Goal: Task Accomplishment & Management: Manage account settings

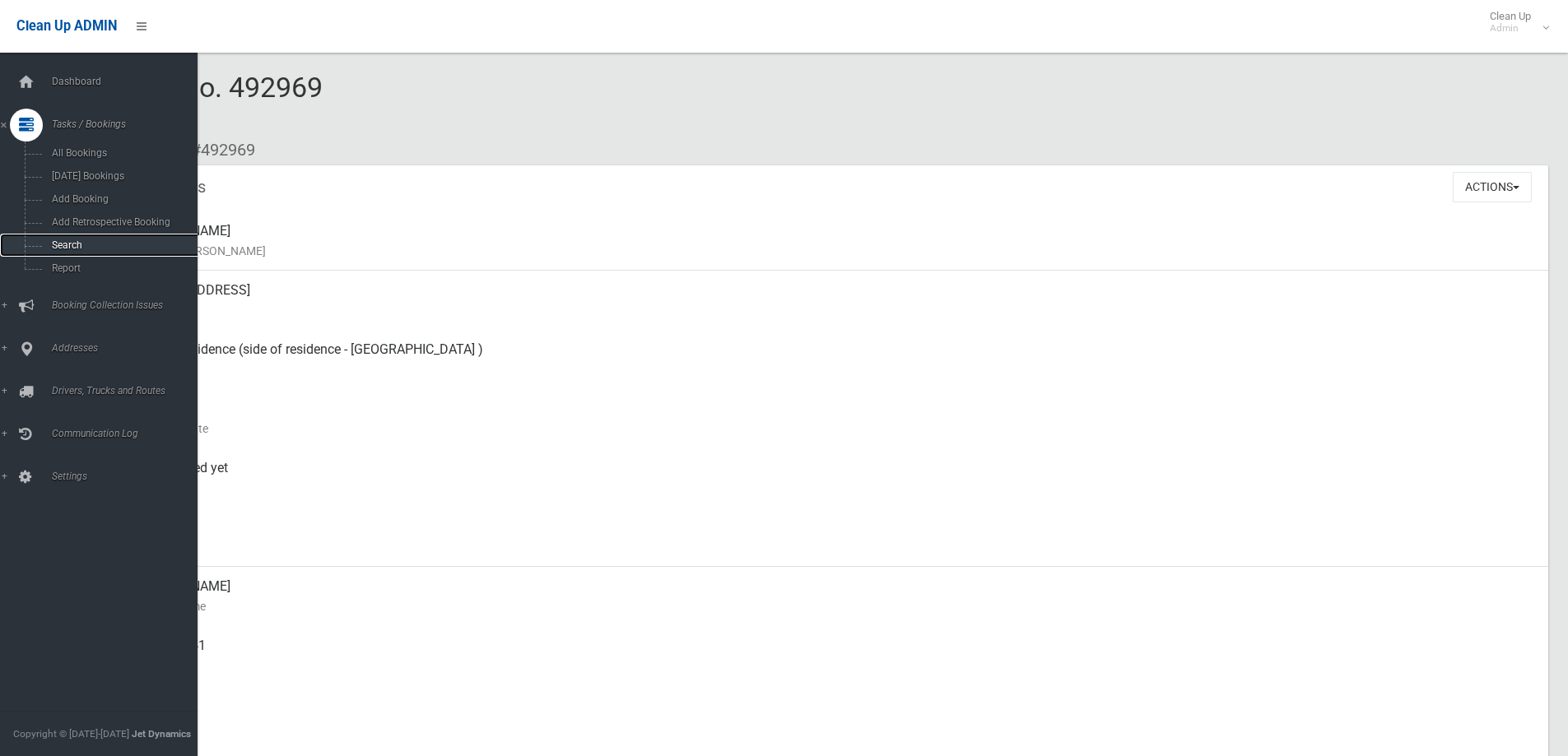
click at [57, 240] on span "Search" at bounding box center [121, 245] width 149 height 12
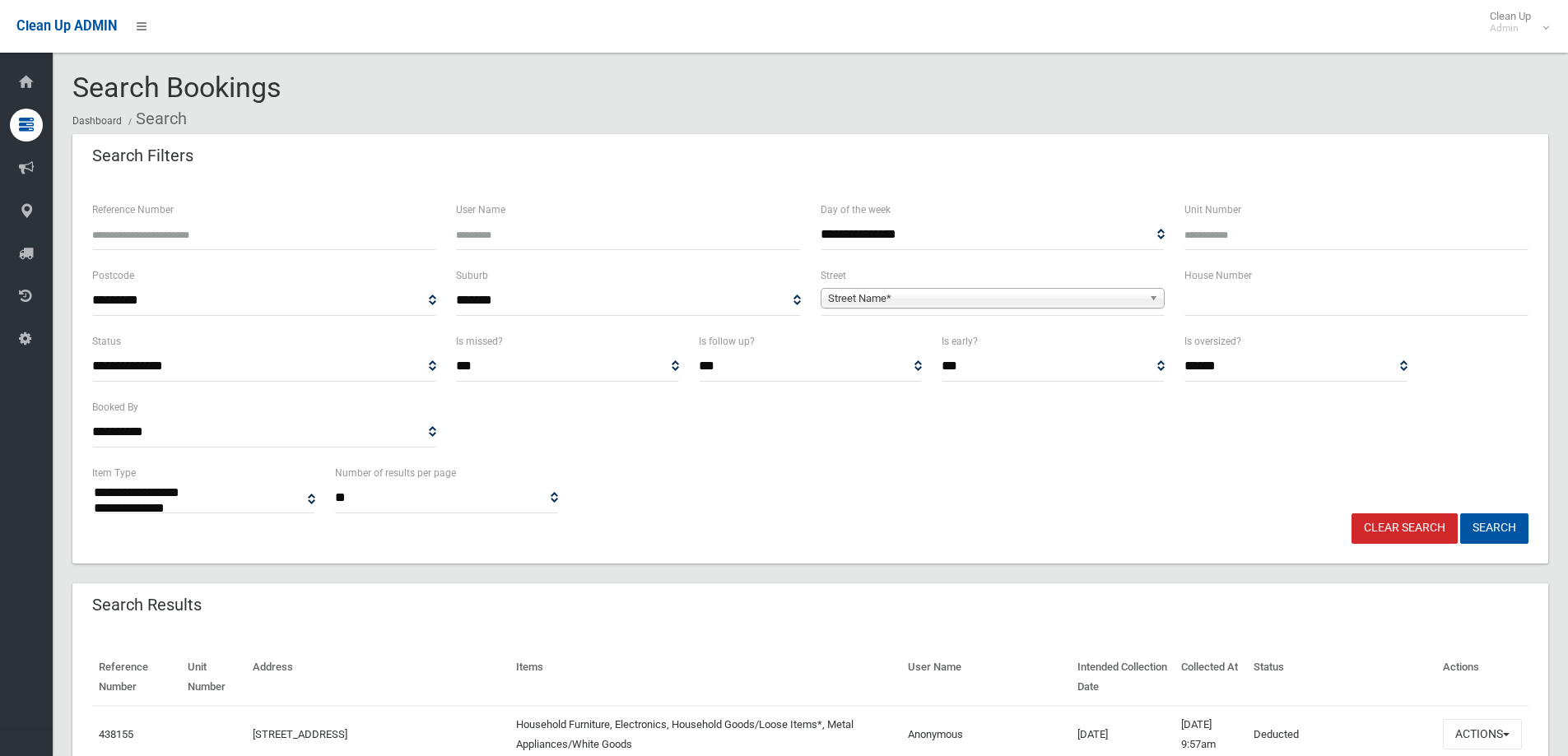
select select
click at [1260, 293] on input "text" at bounding box center [1356, 300] width 344 height 30
type input "**"
click at [1147, 297] on link "Street Name*" at bounding box center [993, 298] width 344 height 21
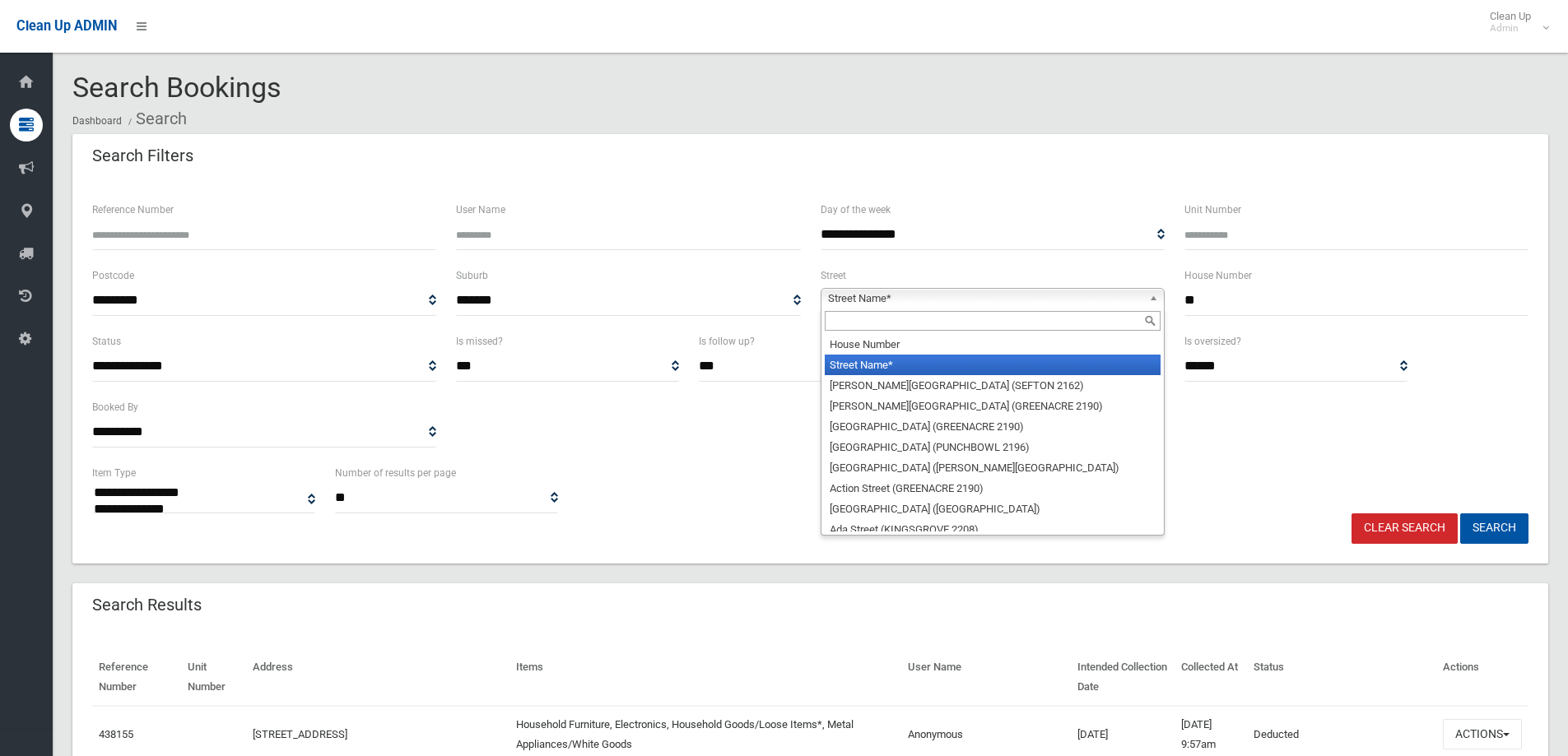
click at [1039, 320] on input "text" at bounding box center [992, 321] width 336 height 20
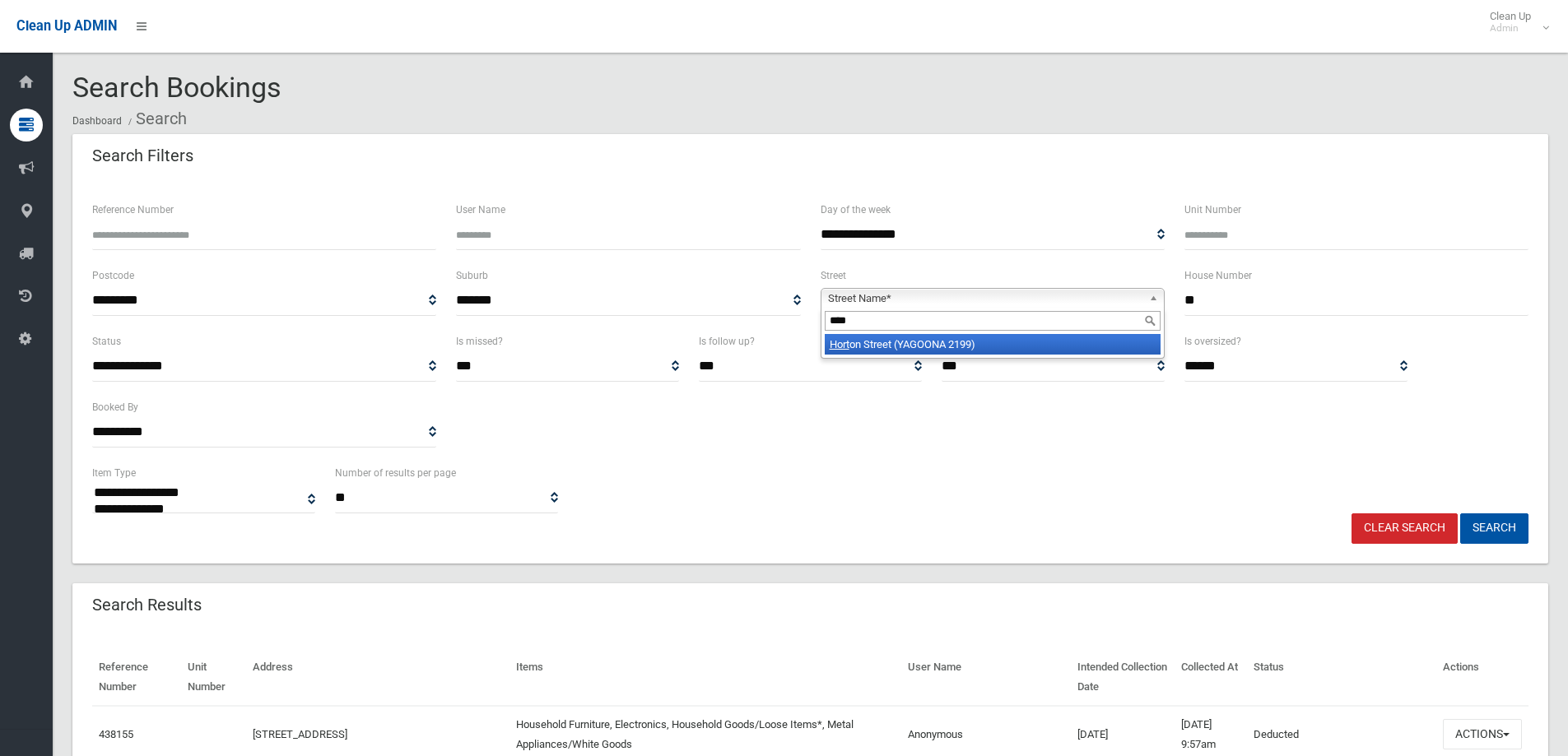
type input "****"
click at [999, 350] on li "Hort on Street (YAGOONA 2199)" at bounding box center [992, 344] width 336 height 21
click at [1499, 520] on button "Search" at bounding box center [1493, 529] width 68 height 30
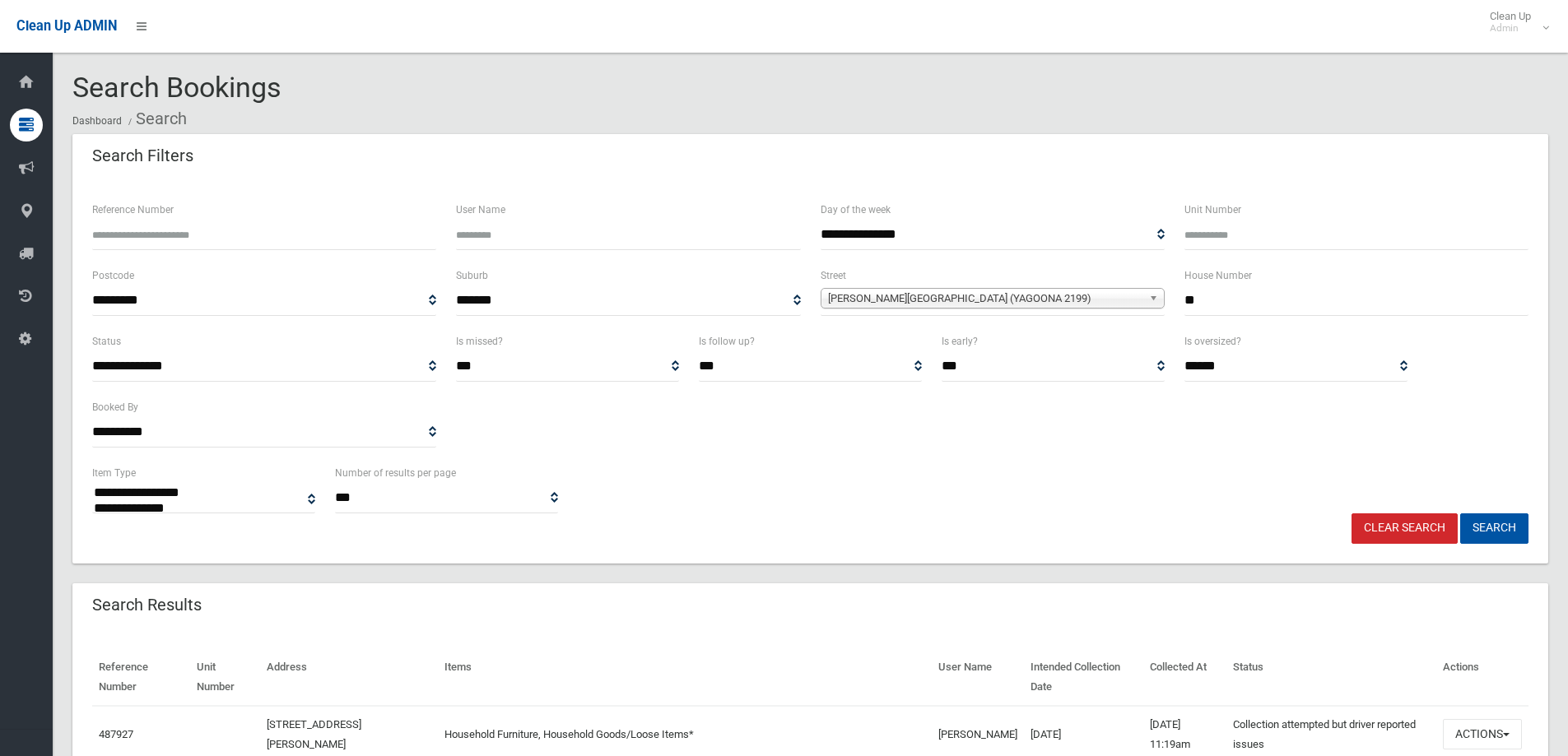
select select
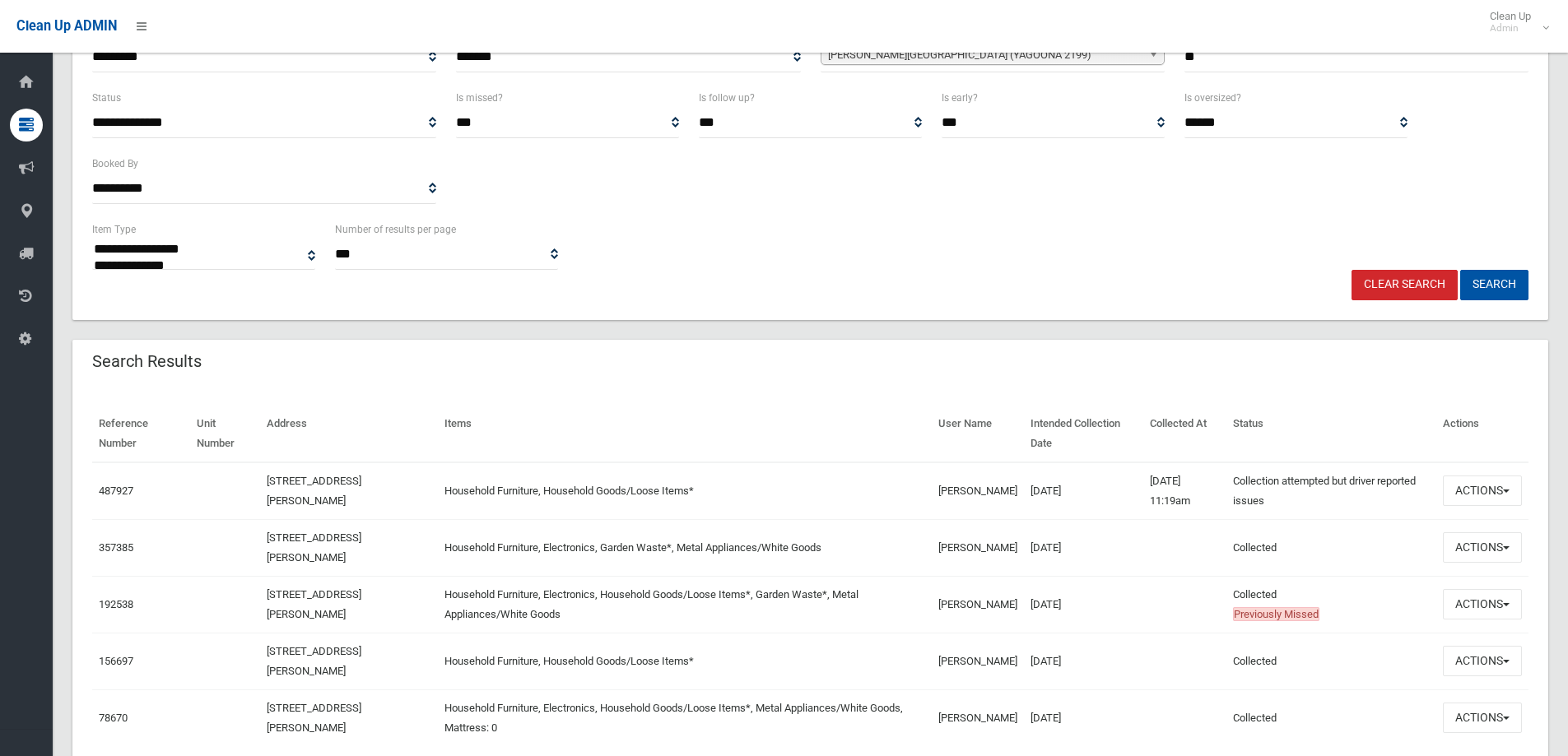
scroll to position [259, 0]
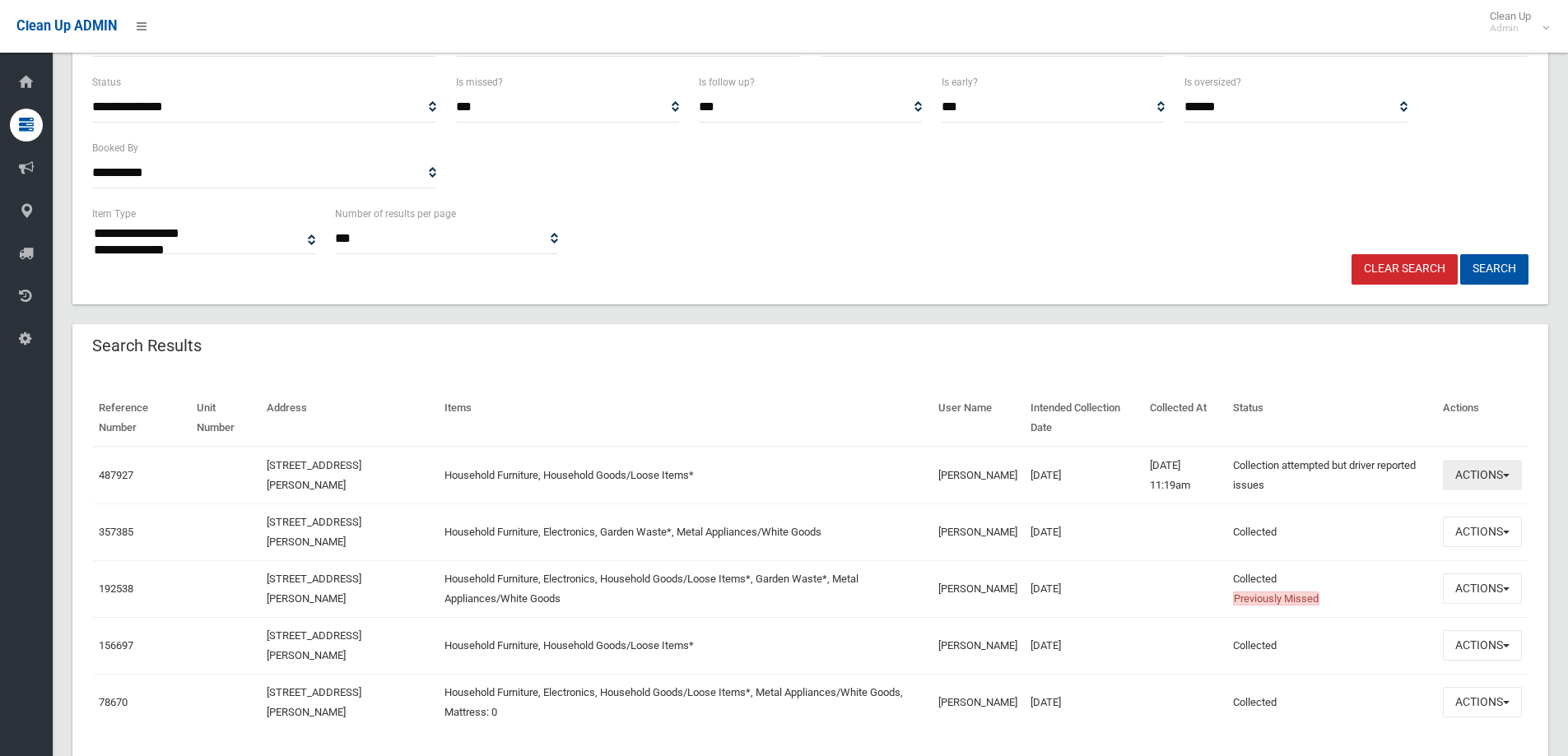
click at [1508, 473] on button "Actions" at bounding box center [1482, 475] width 79 height 30
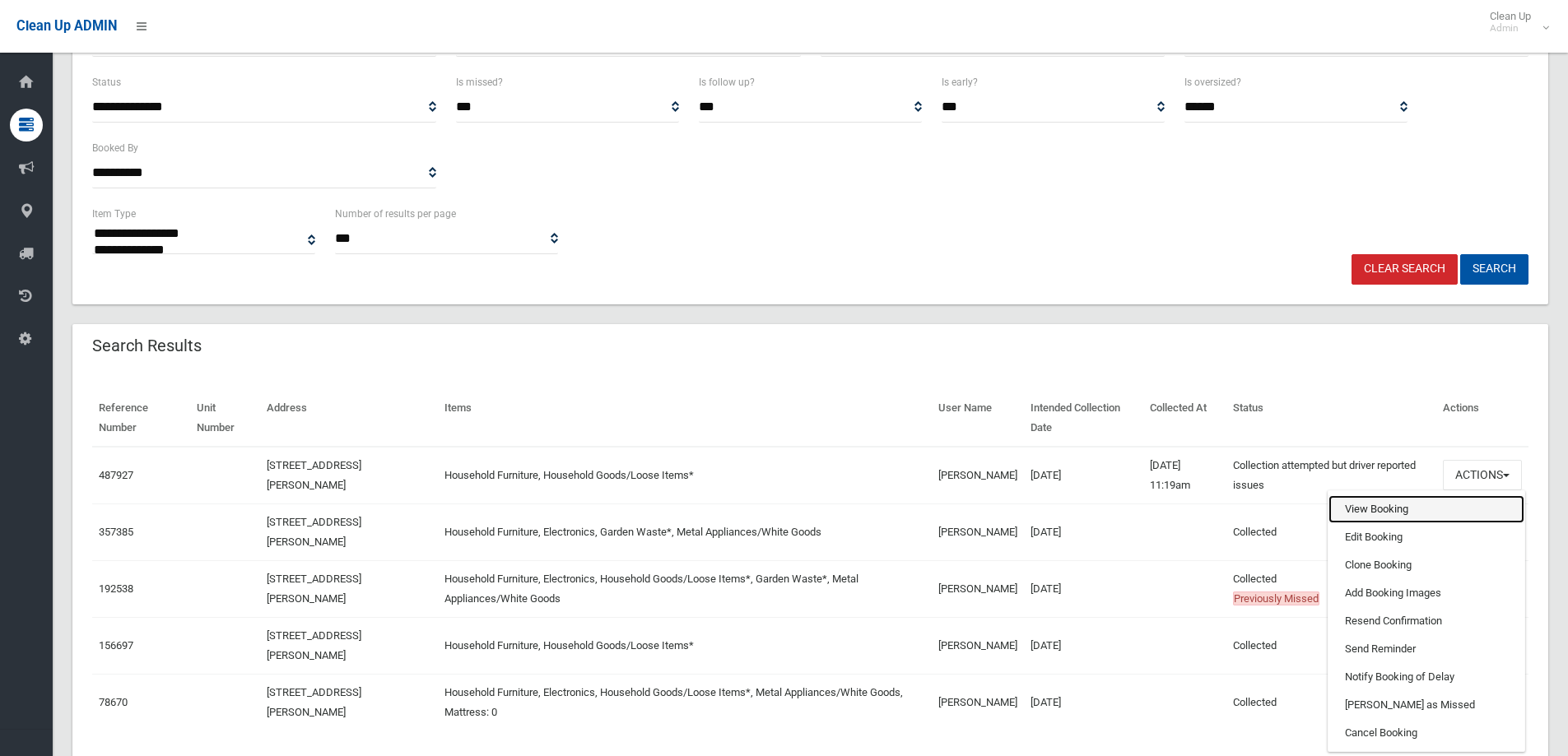
click at [1382, 499] on link "View Booking" at bounding box center [1426, 508] width 196 height 28
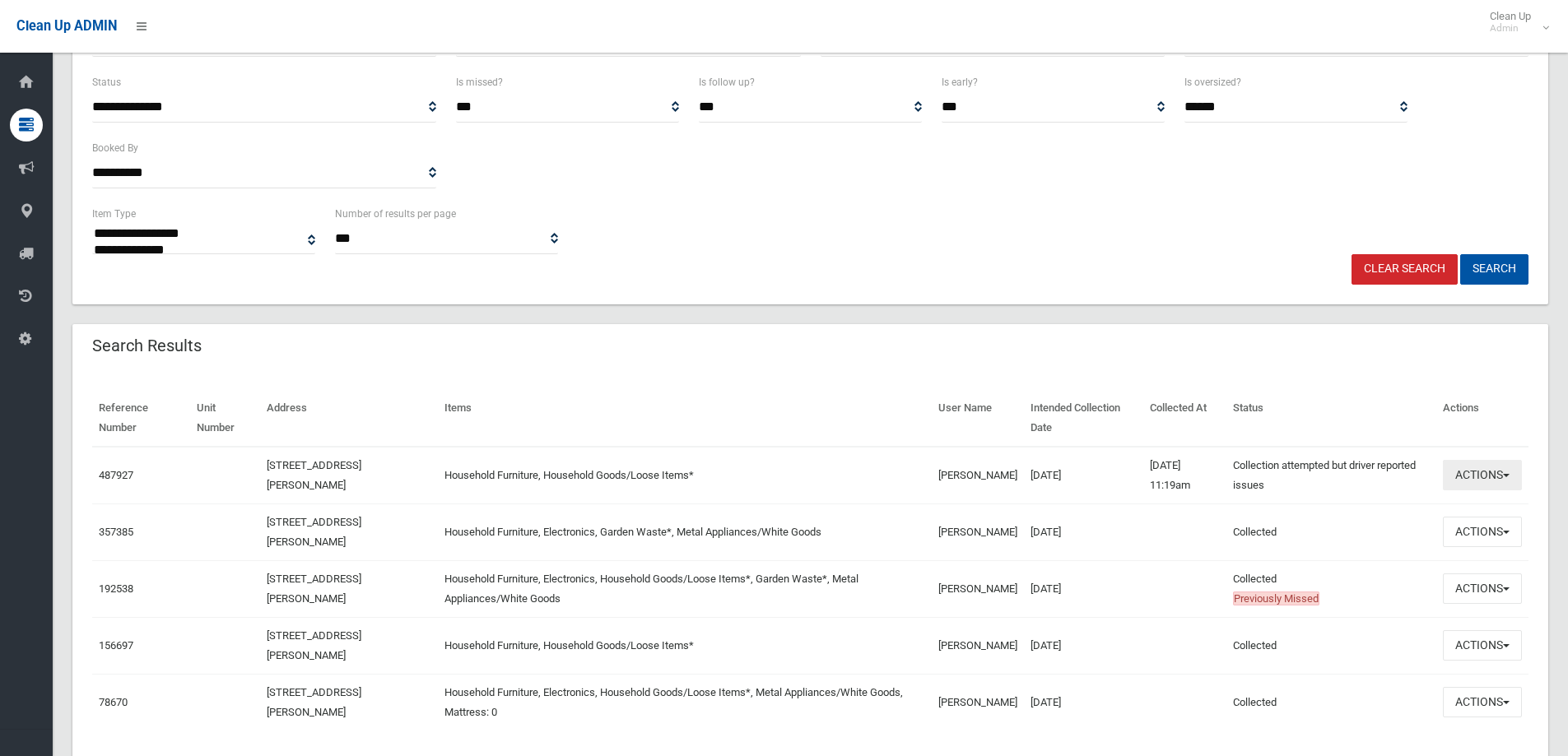
click at [1503, 473] on button "Actions" at bounding box center [1482, 475] width 79 height 30
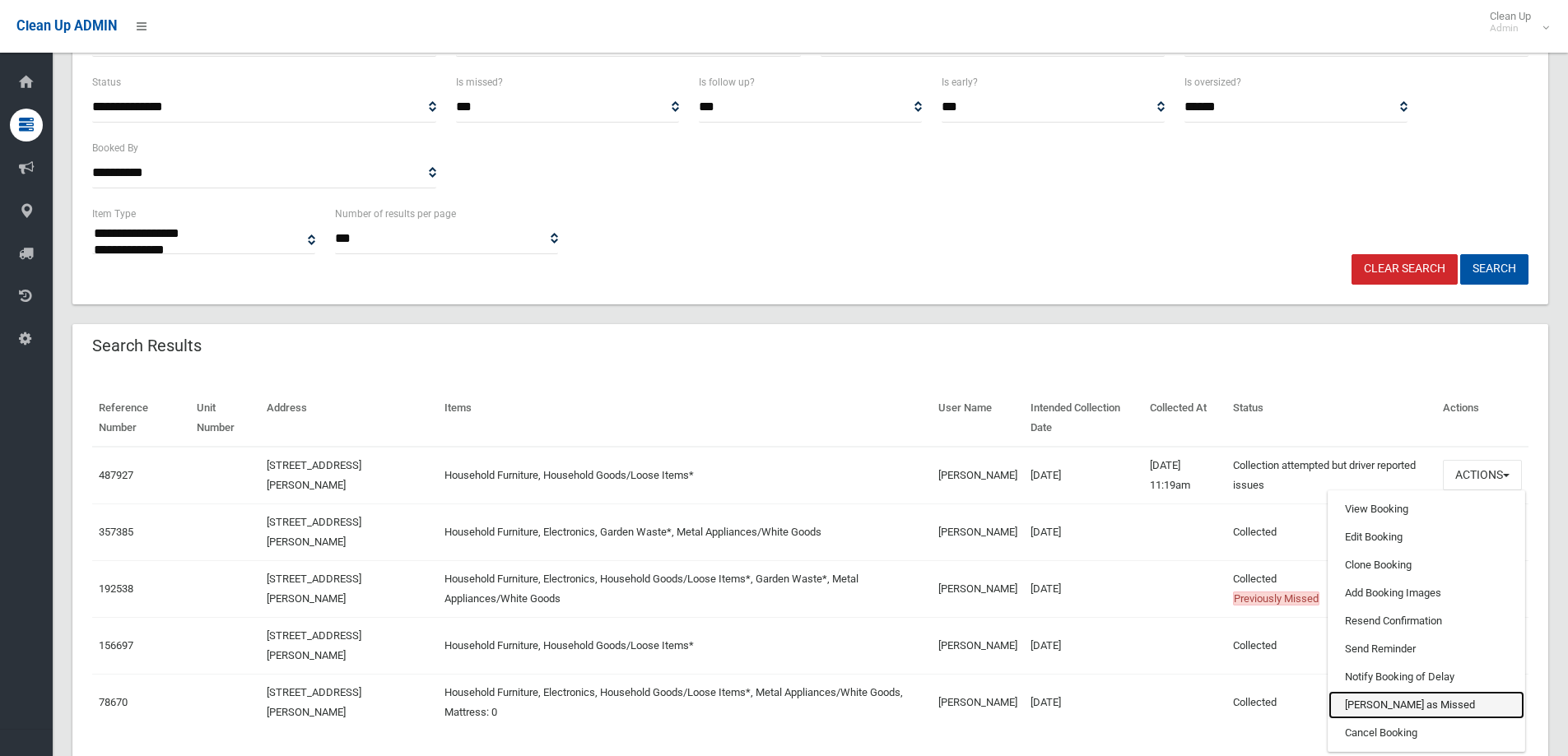
click at [1417, 712] on link "Mark as Missed" at bounding box center [1426, 705] width 196 height 28
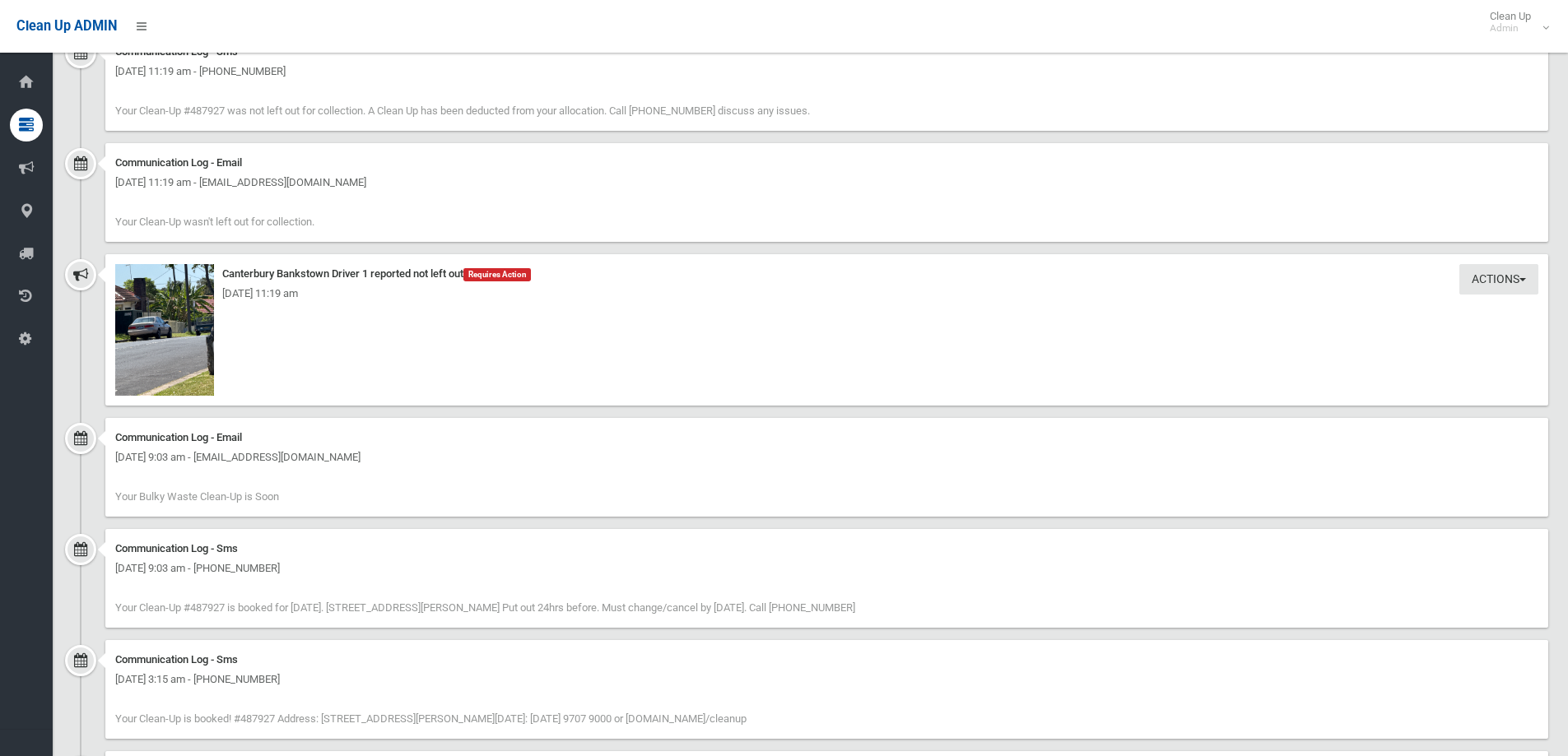
scroll to position [905, 0]
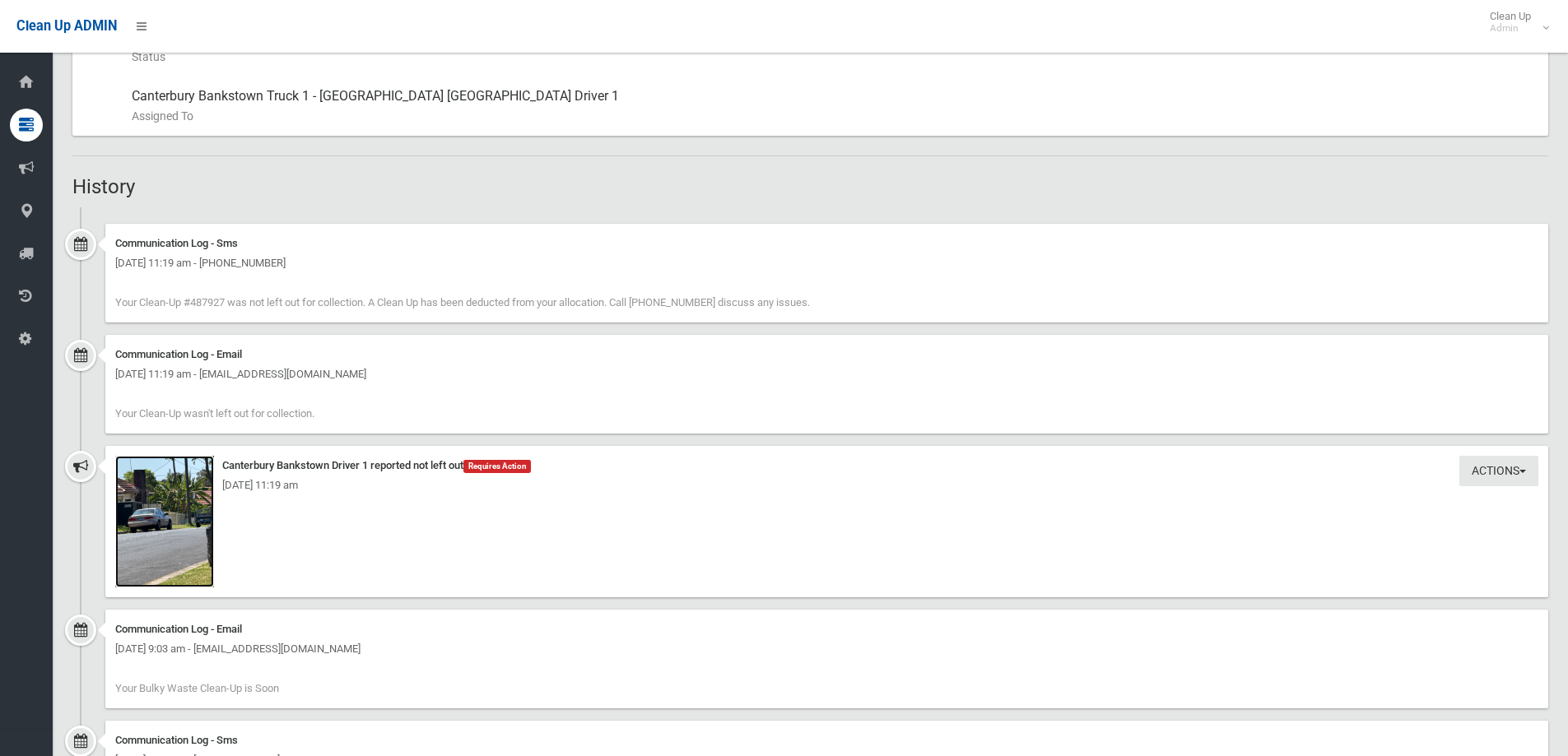
click at [153, 537] on img at bounding box center [165, 521] width 99 height 132
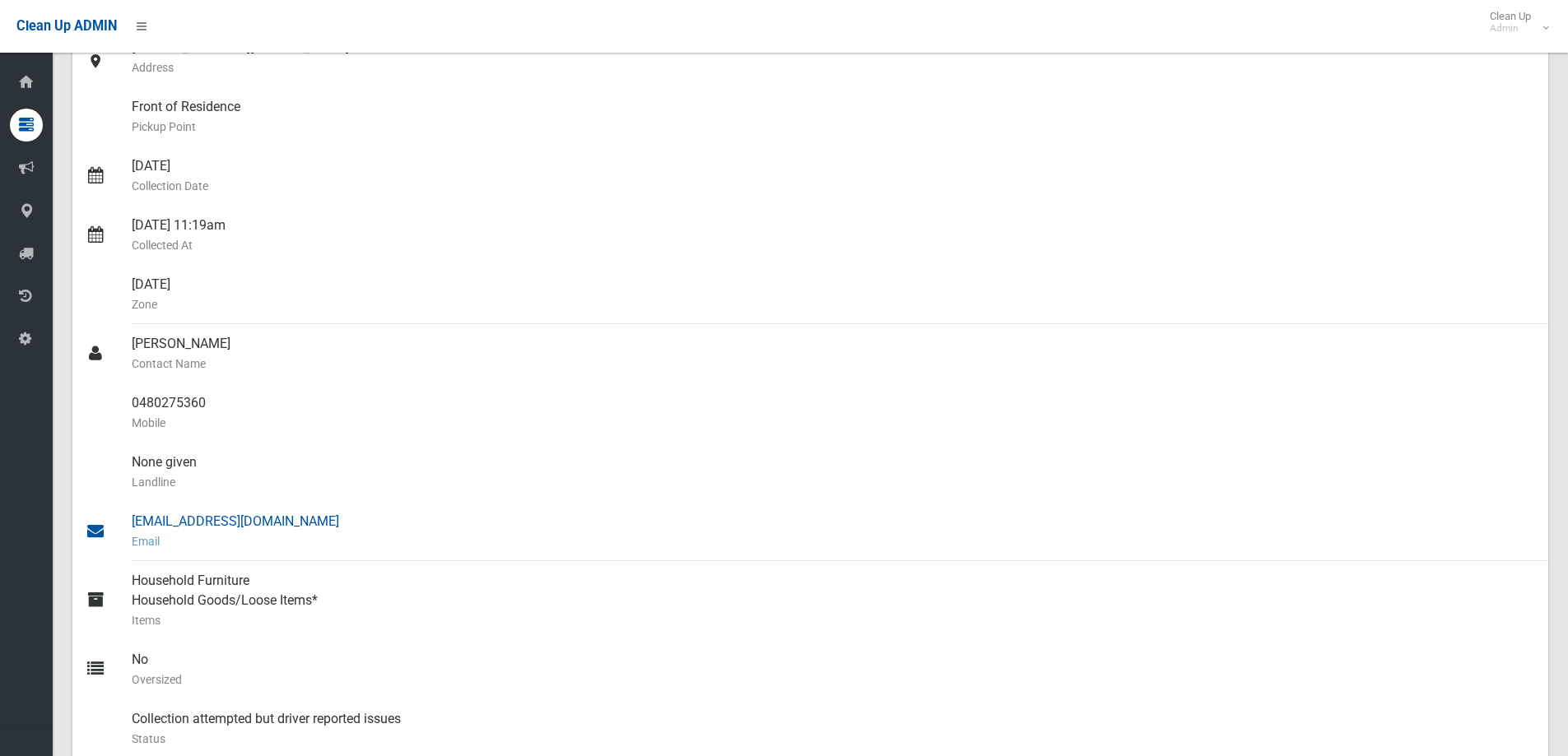
scroll to position [0, 0]
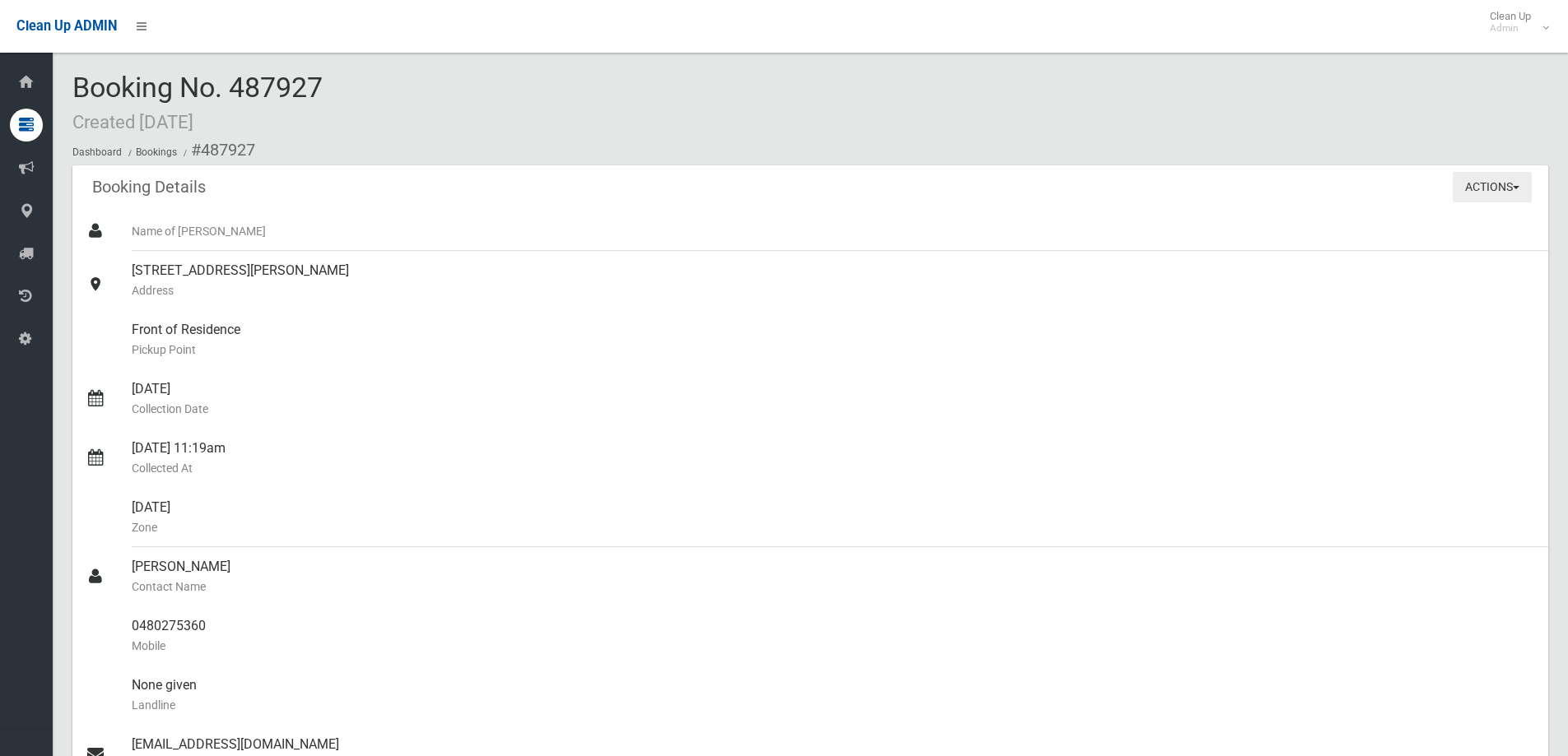
click at [1518, 176] on button "Actions" at bounding box center [1492, 187] width 79 height 30
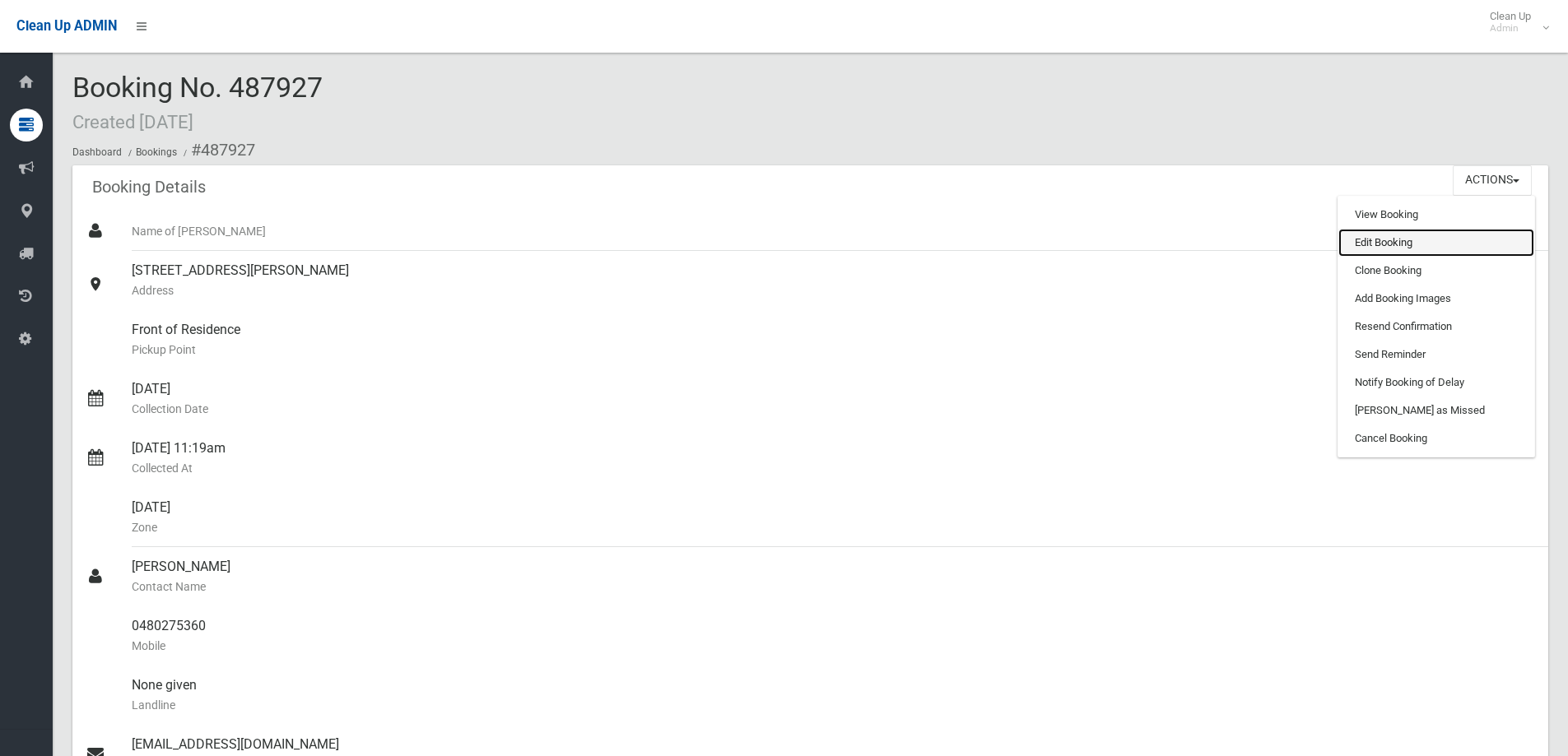
click at [1461, 236] on link "Edit Booking" at bounding box center [1435, 242] width 196 height 28
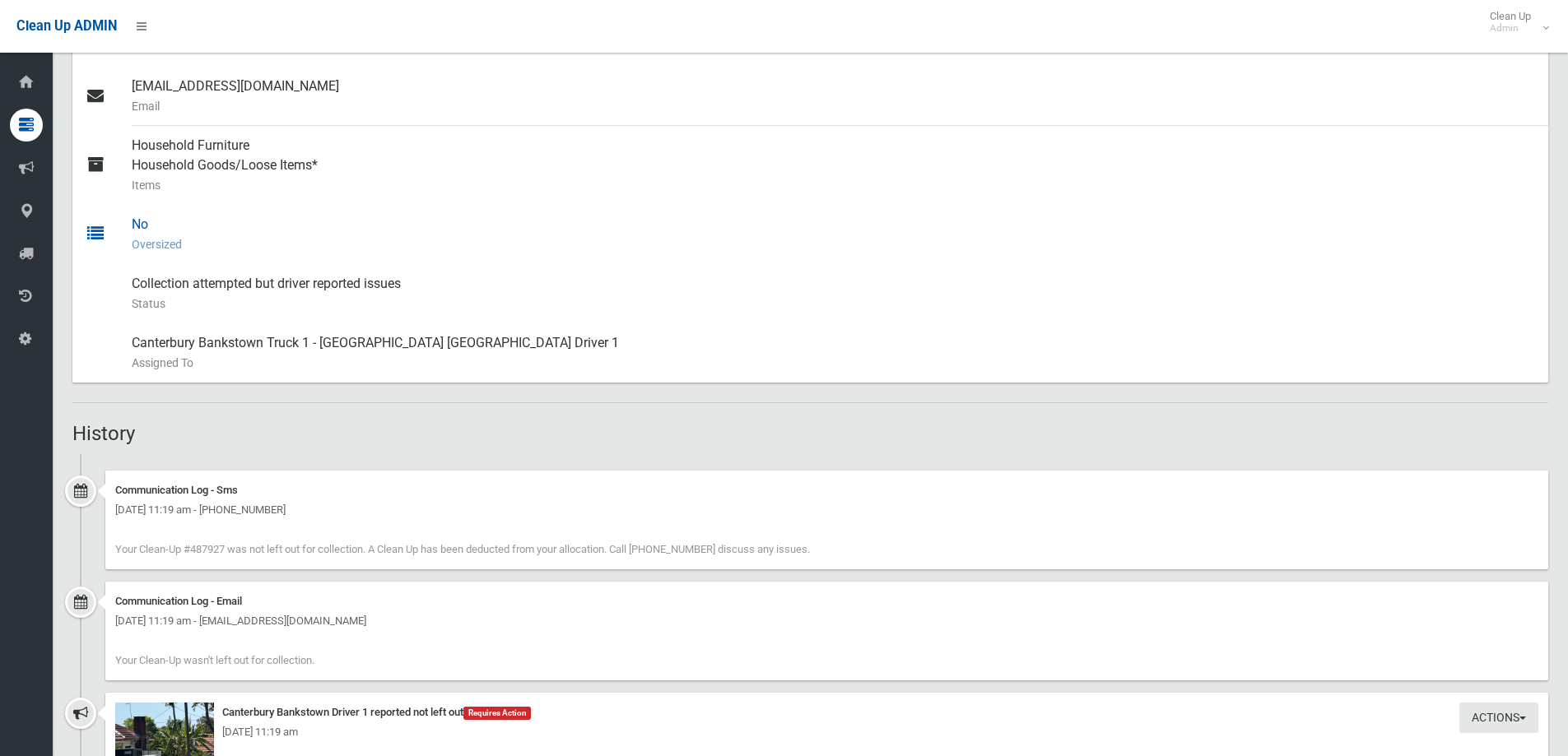
scroll to position [740, 0]
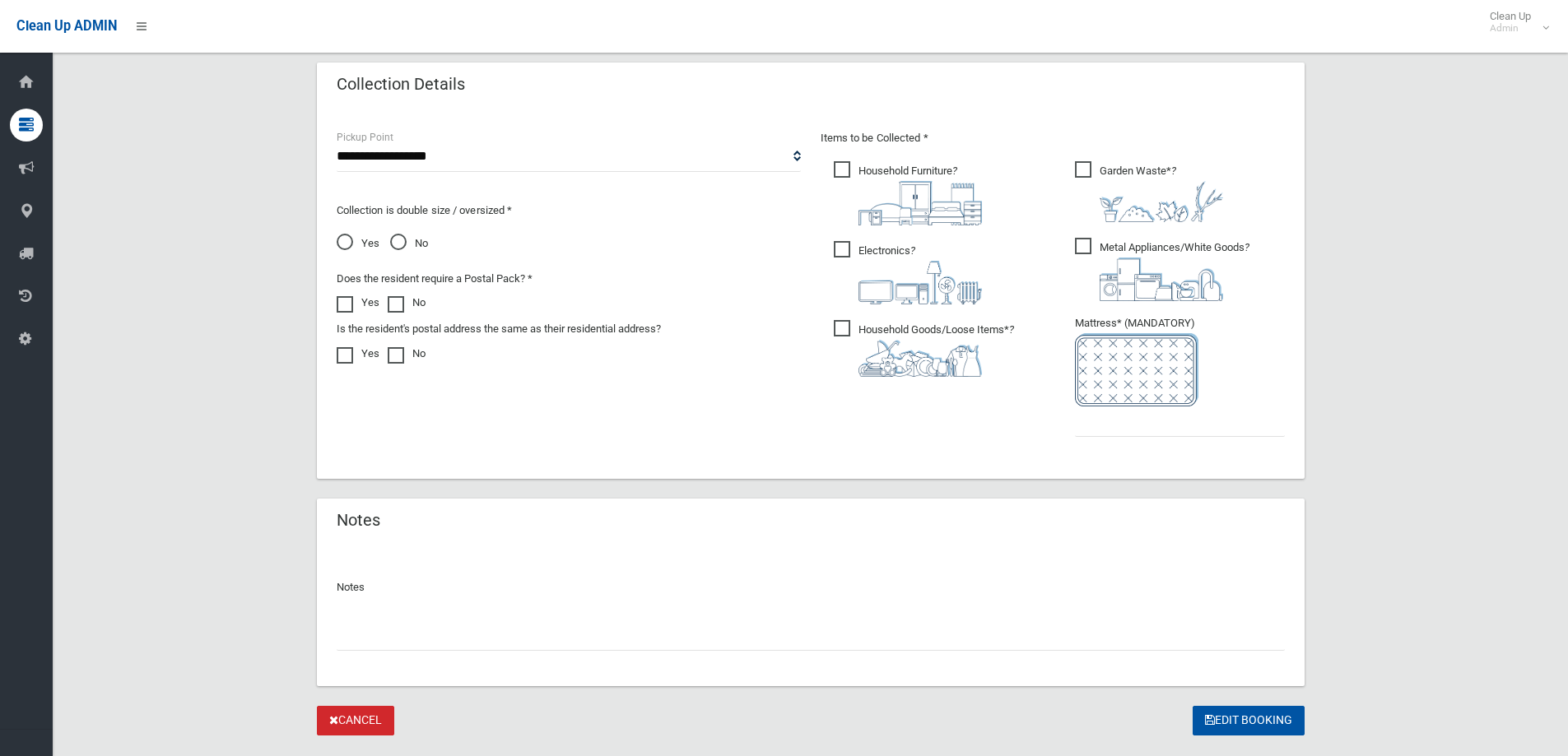
scroll to position [864, 0]
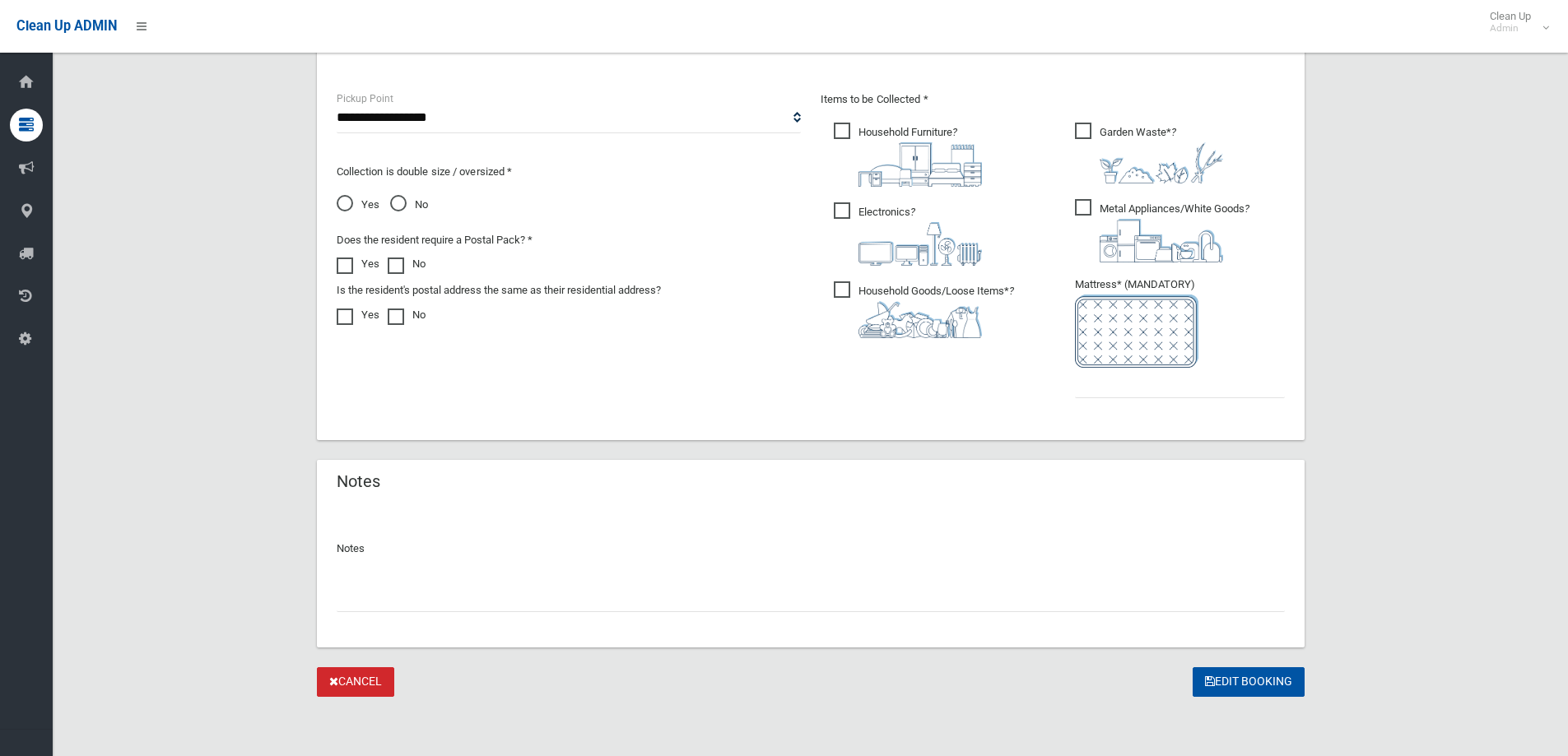
click at [581, 597] on input "text" at bounding box center [811, 597] width 949 height 30
click at [596, 595] on input "**********" at bounding box center [811, 597] width 949 height 30
type input "**********"
click at [1109, 392] on input "text" at bounding box center [1180, 383] width 210 height 30
type input "*"
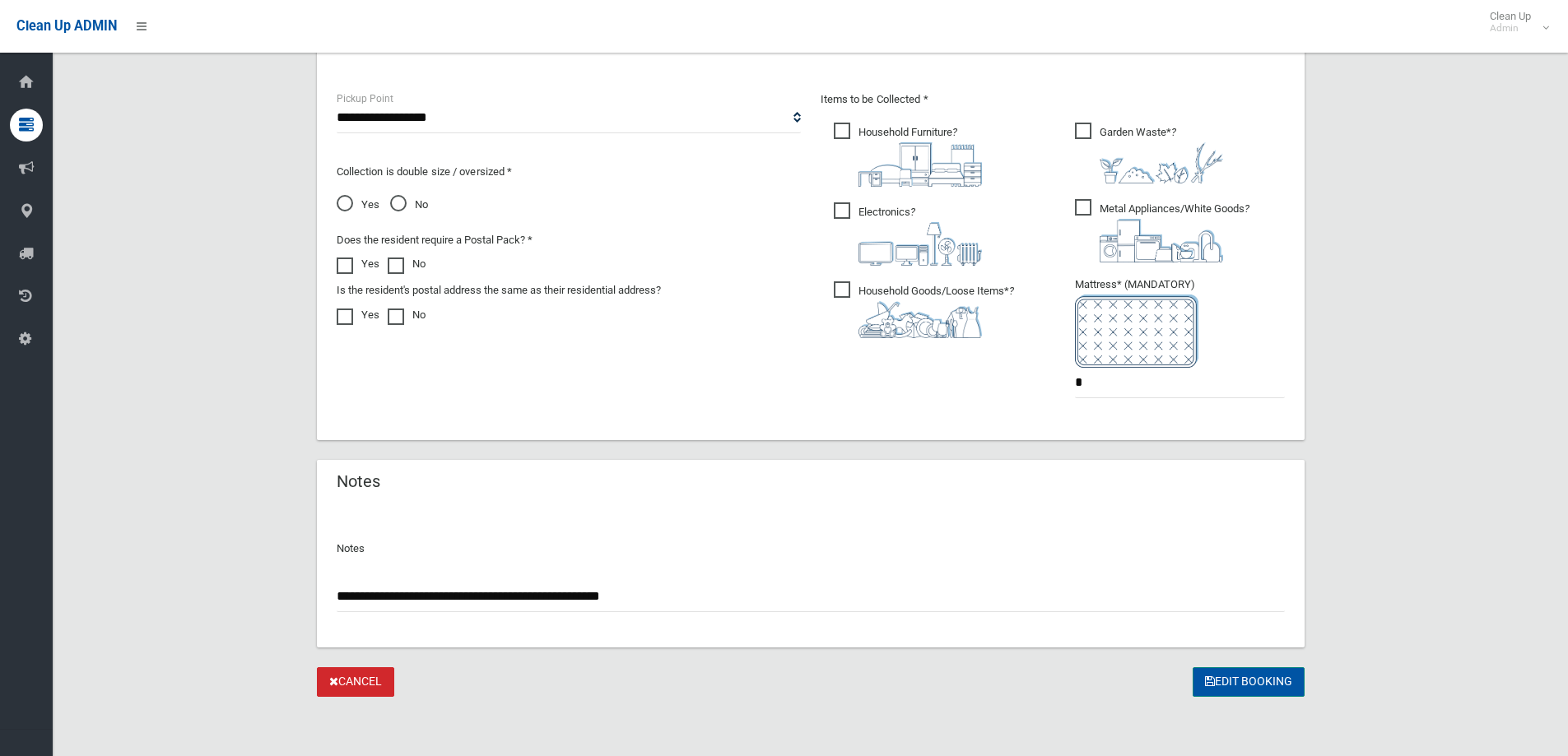
click at [1241, 673] on button "Edit Booking" at bounding box center [1248, 682] width 112 height 30
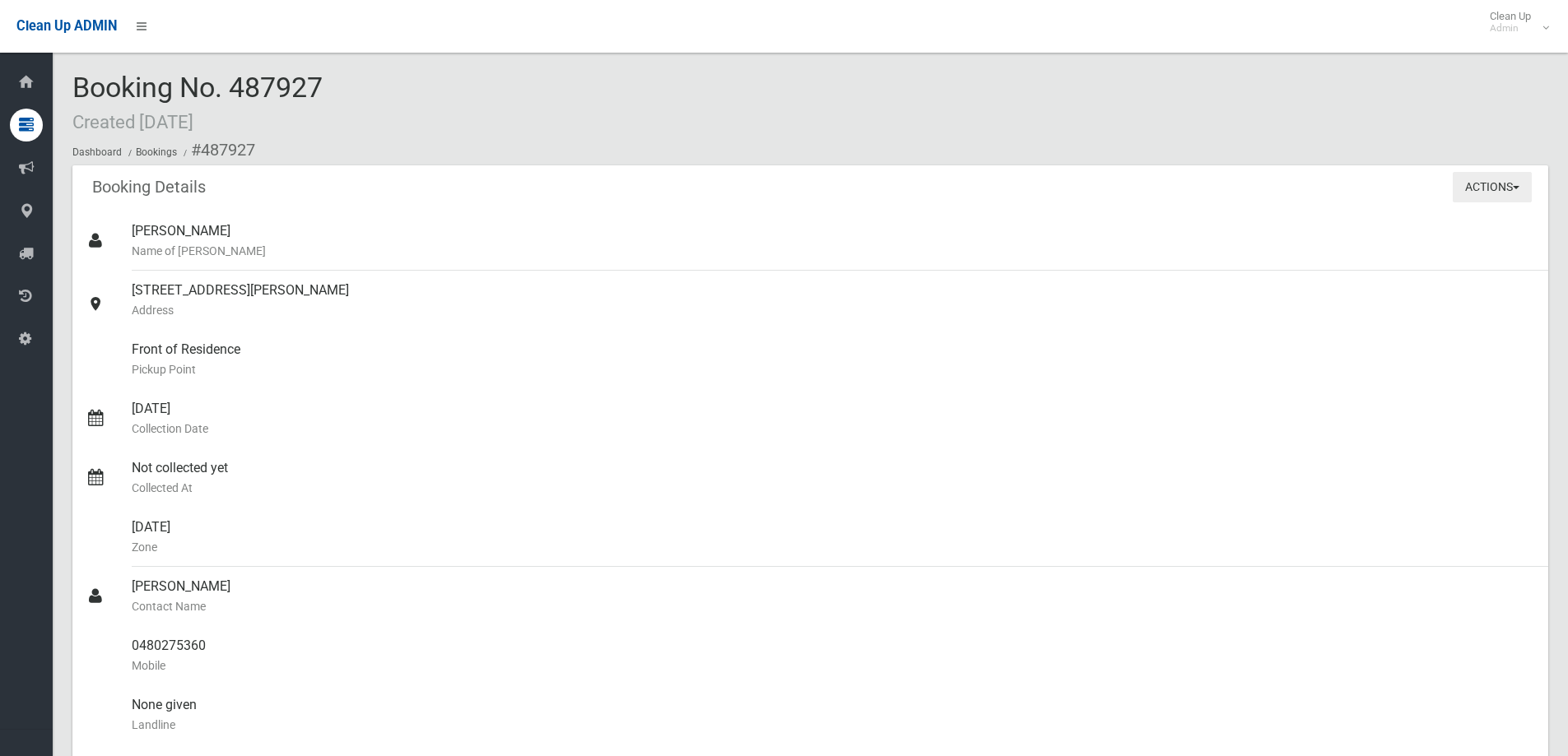
click at [1517, 182] on button "Actions" at bounding box center [1492, 187] width 79 height 30
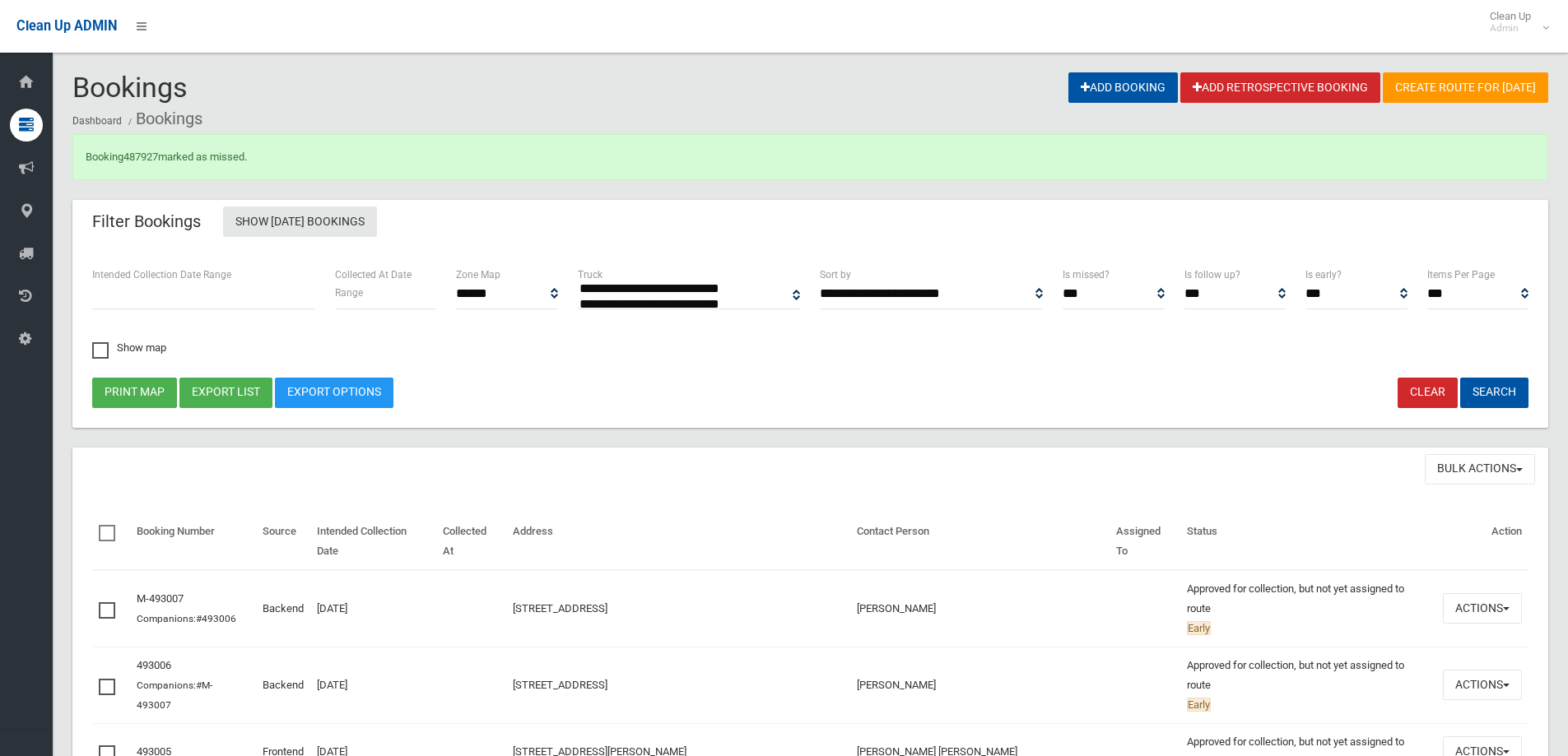
select select
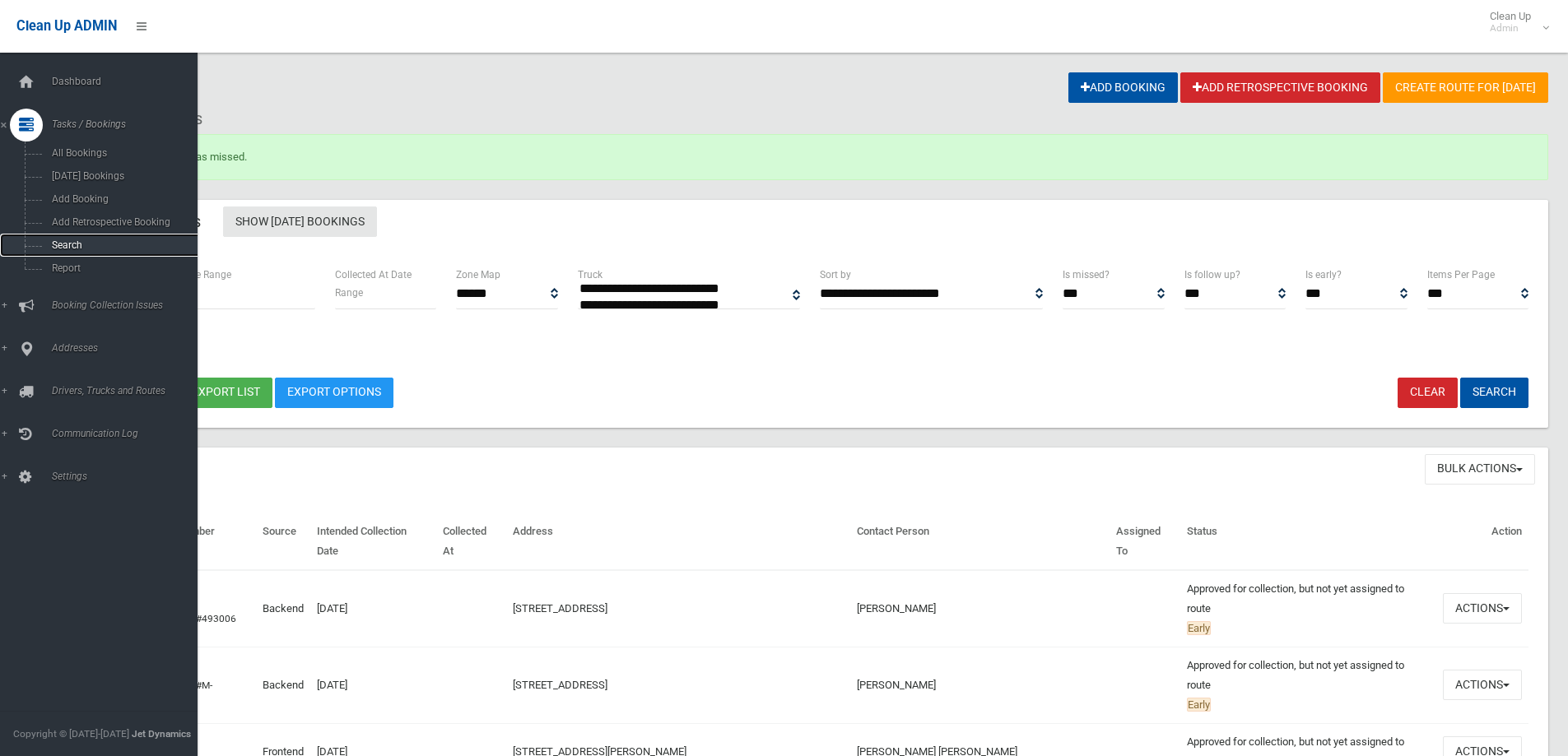
click at [59, 246] on span "Search" at bounding box center [121, 245] width 149 height 12
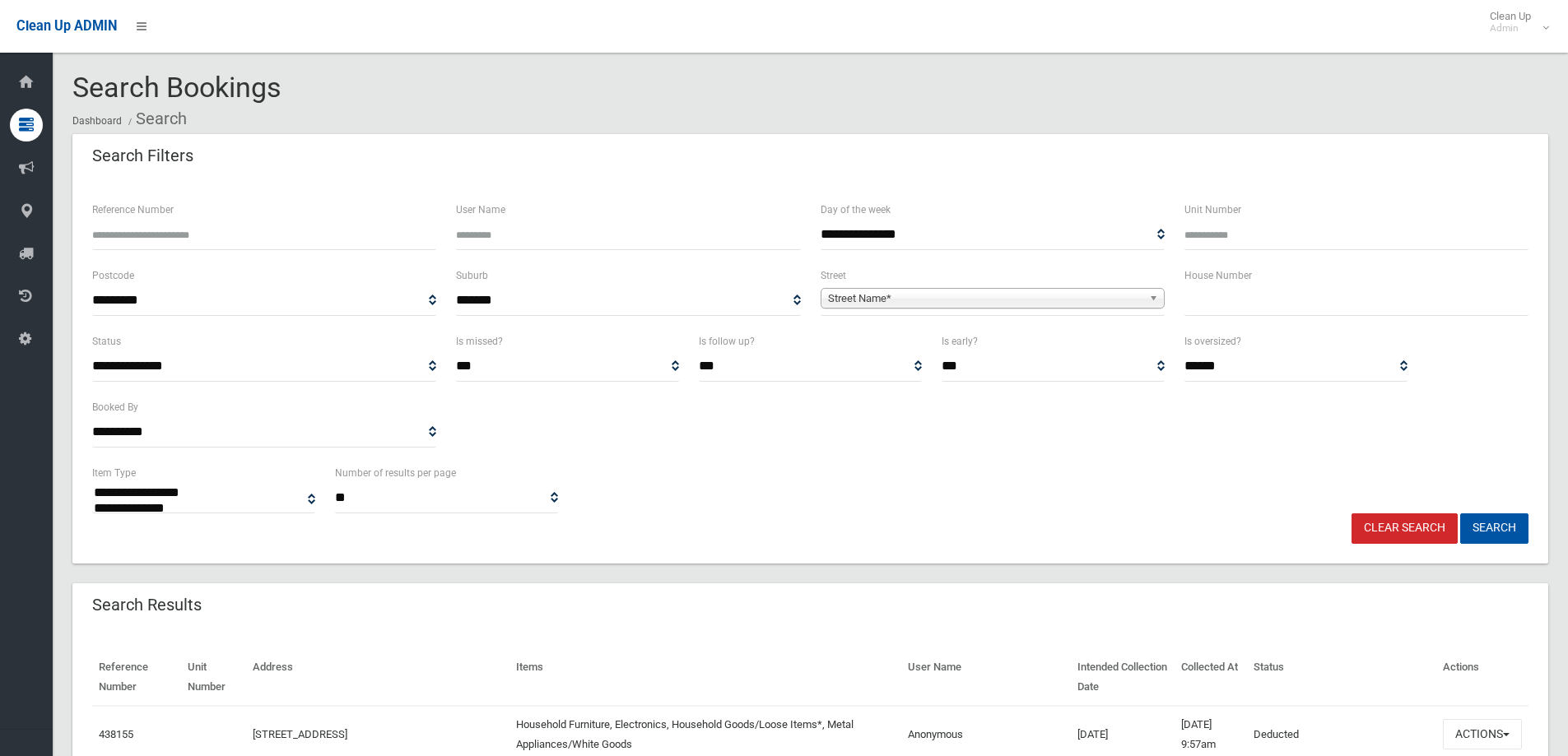
select select
click at [1240, 300] on input "text" at bounding box center [1356, 300] width 344 height 30
type input "**"
click at [1150, 286] on span "**********" at bounding box center [993, 300] width 344 height 30
click at [1149, 295] on b at bounding box center [1157, 298] width 15 height 19
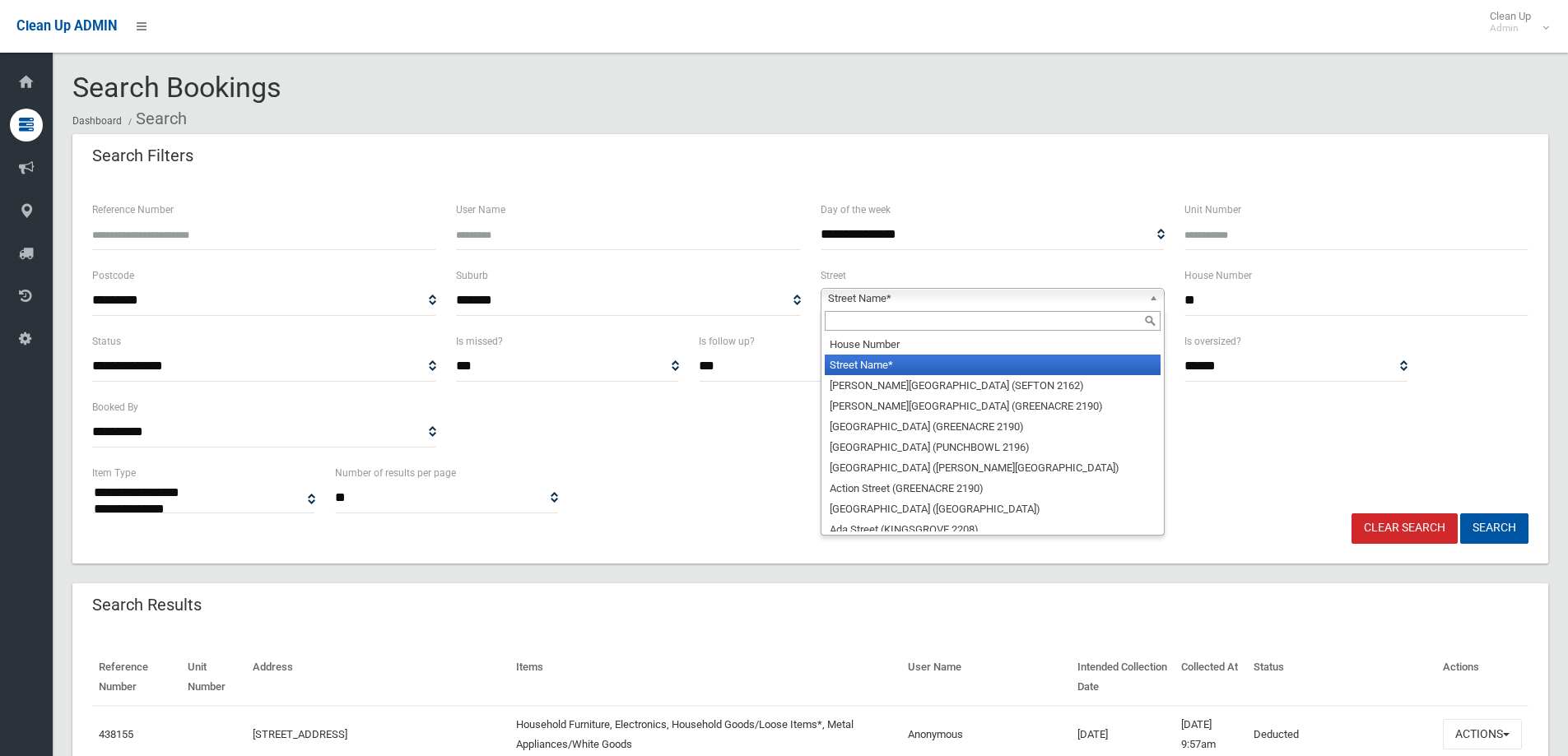
click at [978, 317] on input "text" at bounding box center [992, 321] width 336 height 20
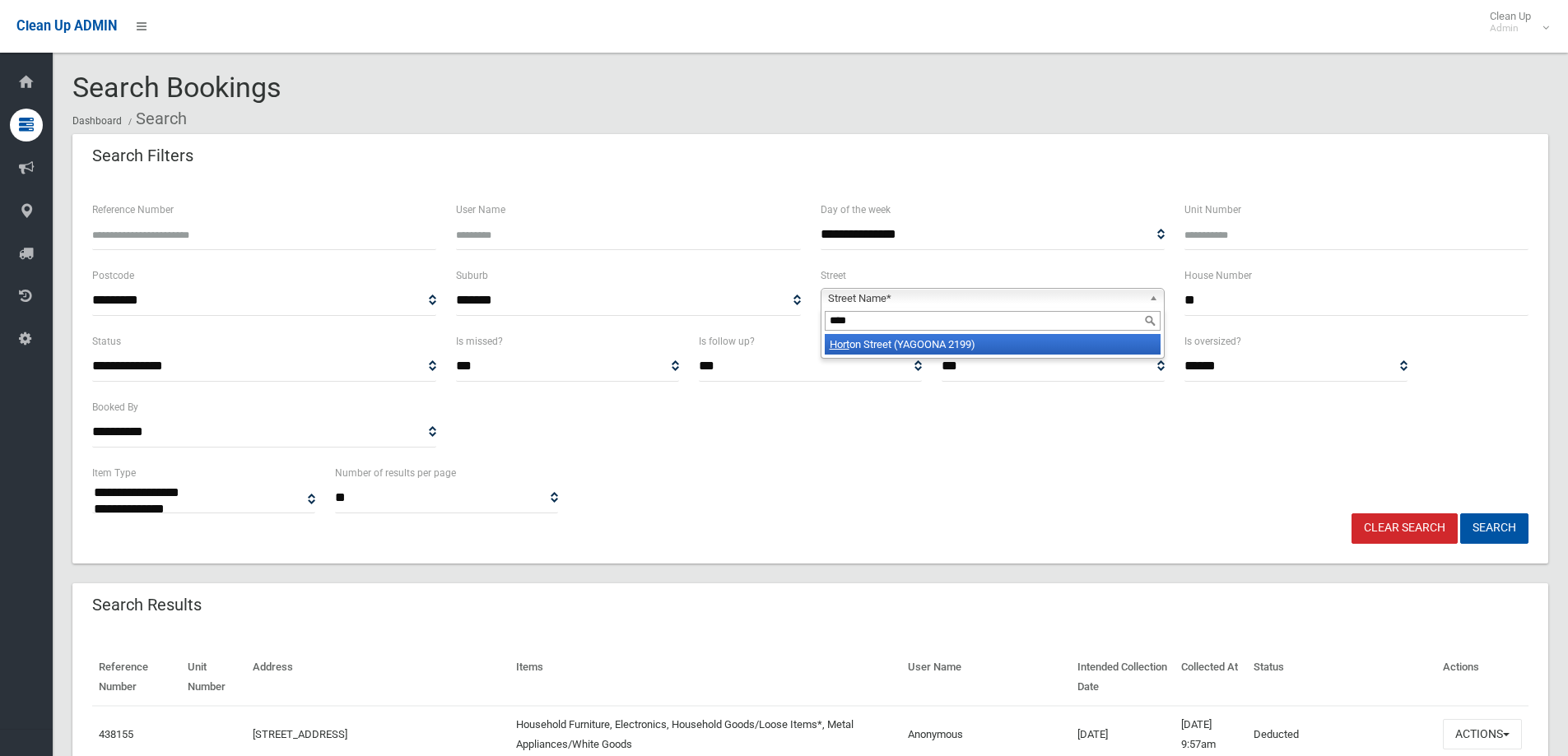
type input "****"
click at [932, 349] on li "Hort on Street (YAGOONA 2199)" at bounding box center [992, 344] width 336 height 21
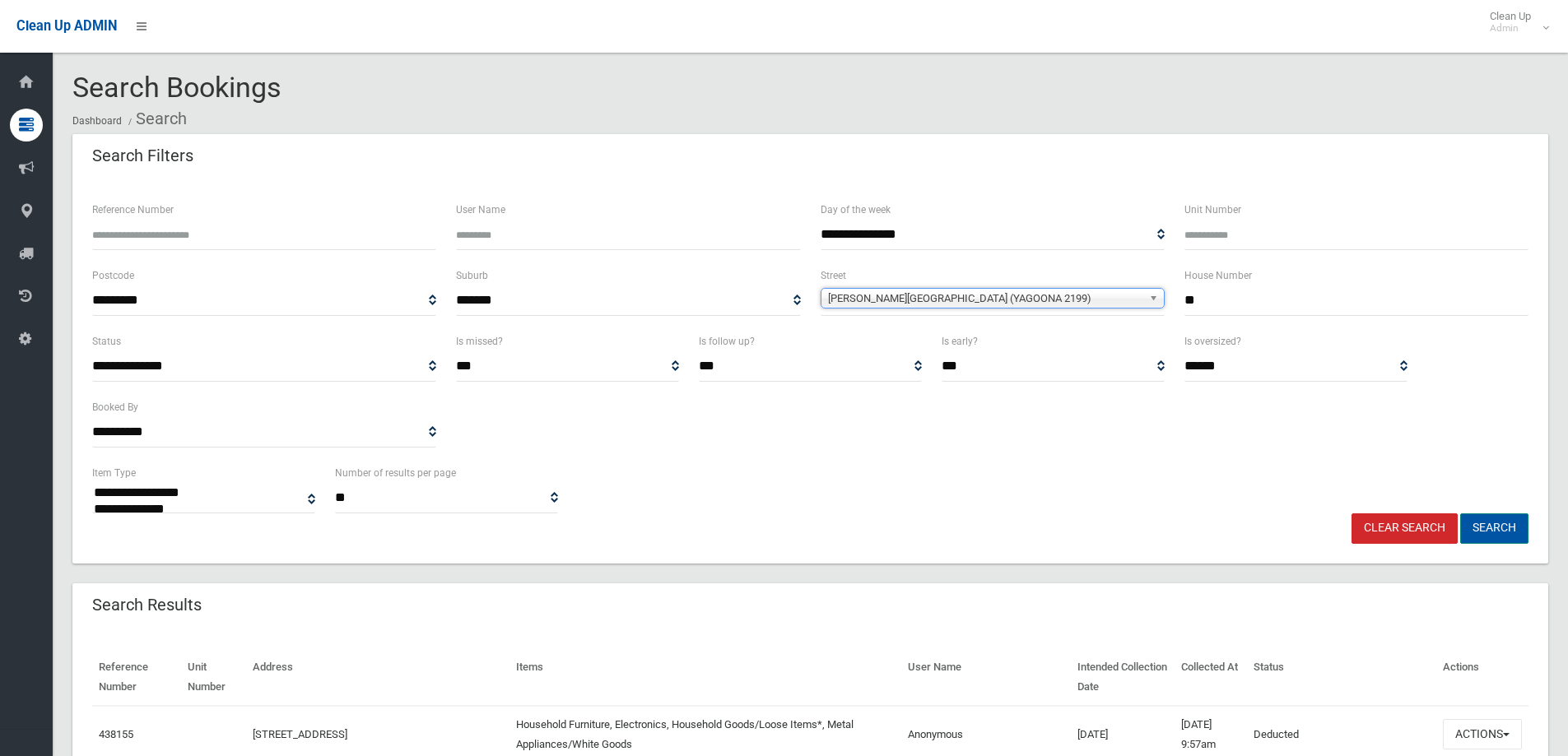
click at [1504, 528] on button "Search" at bounding box center [1493, 529] width 68 height 30
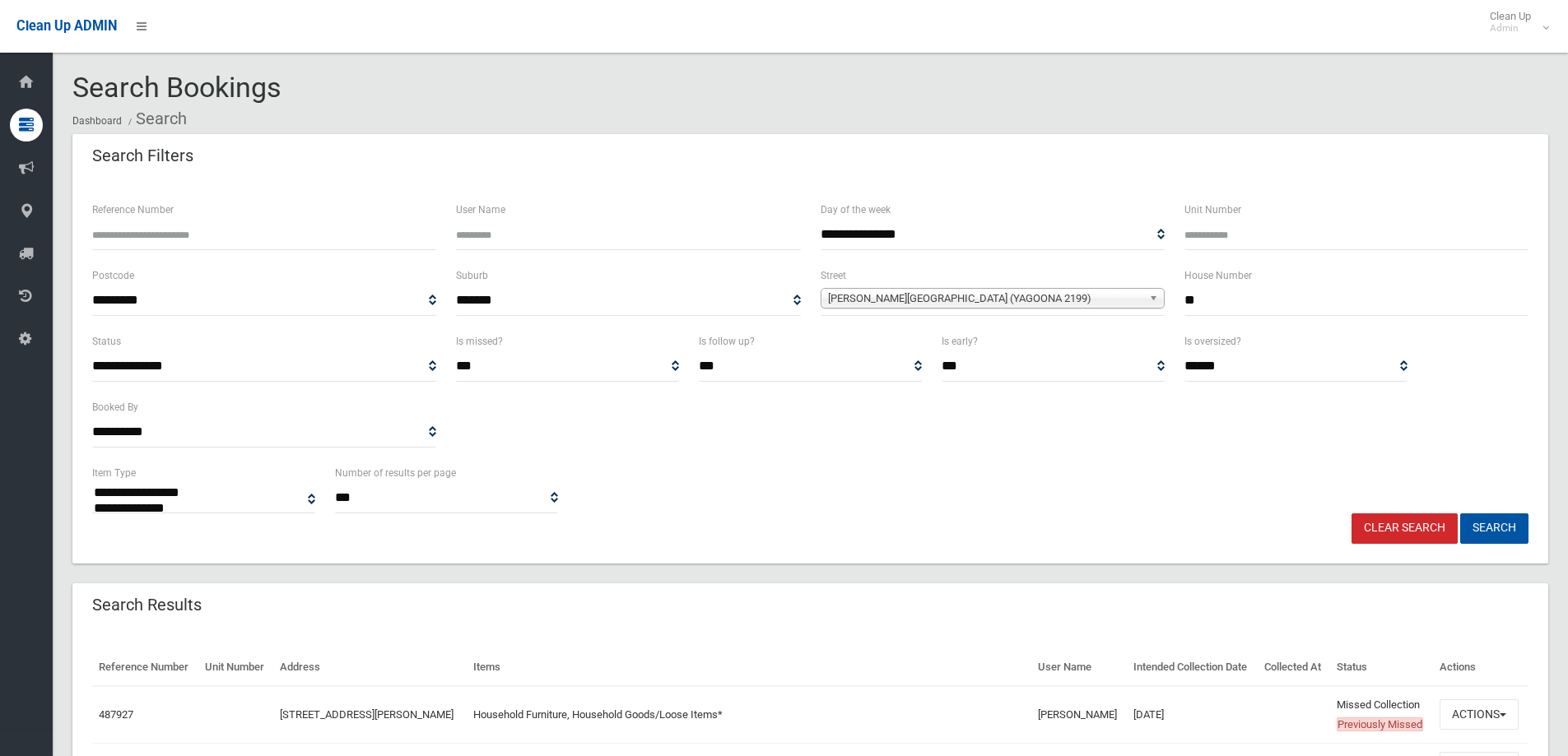
select select
click at [1497, 707] on button "Actions" at bounding box center [1479, 714] width 79 height 30
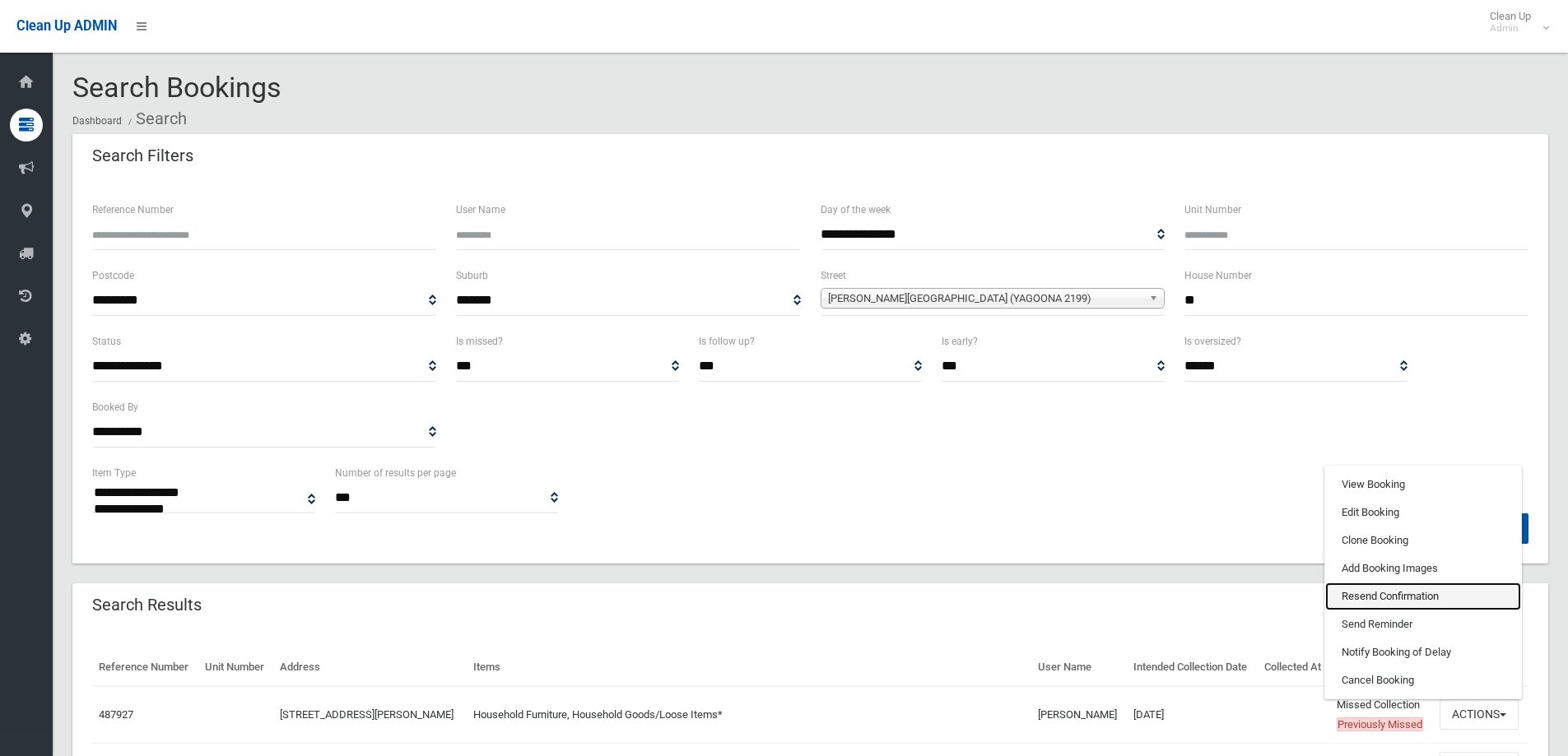
click at [1451, 600] on link "Resend Confirmation" at bounding box center [1423, 596] width 196 height 28
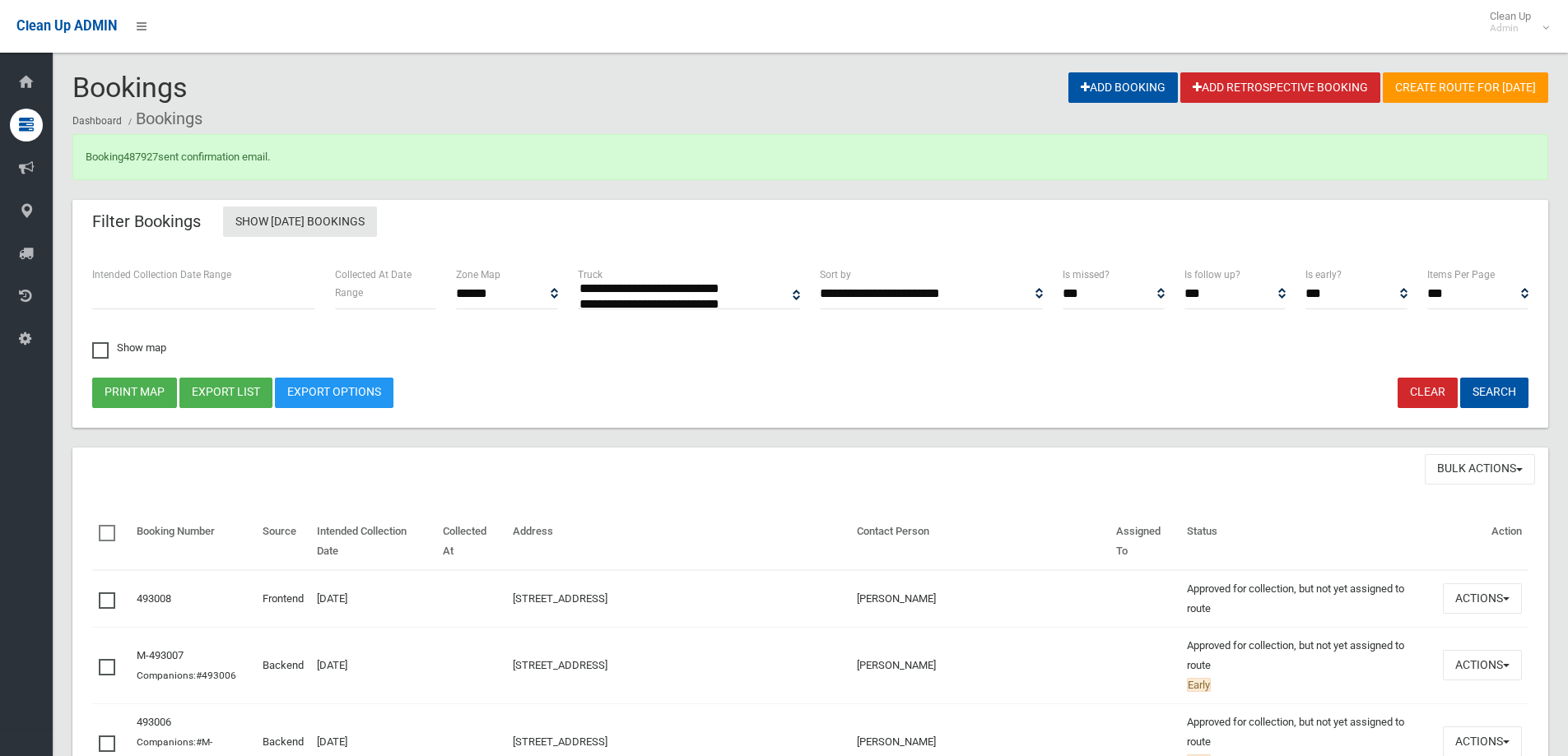
select select
